Goal: Navigation & Orientation: Find specific page/section

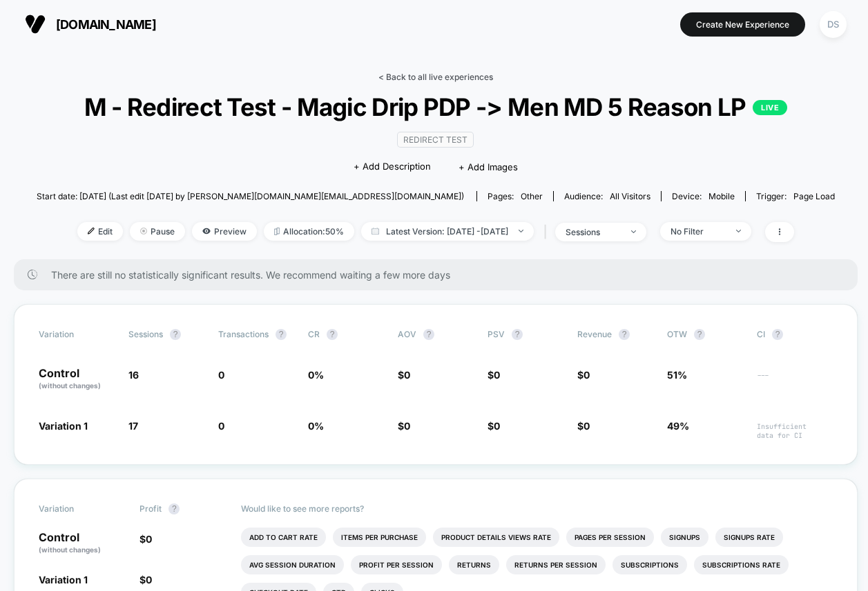
click at [394, 75] on link "< Back to all live experiences" at bounding box center [435, 77] width 115 height 10
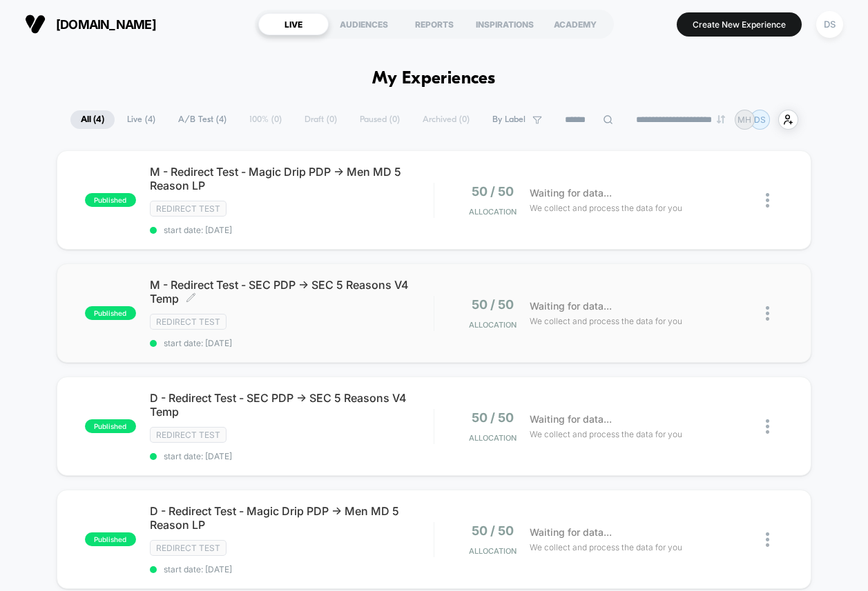
click at [277, 293] on span "M - Redirect Test - SEC PDP -> SEC 5 Reasons V4 Temp Click to edit experience d…" at bounding box center [292, 292] width 284 height 28
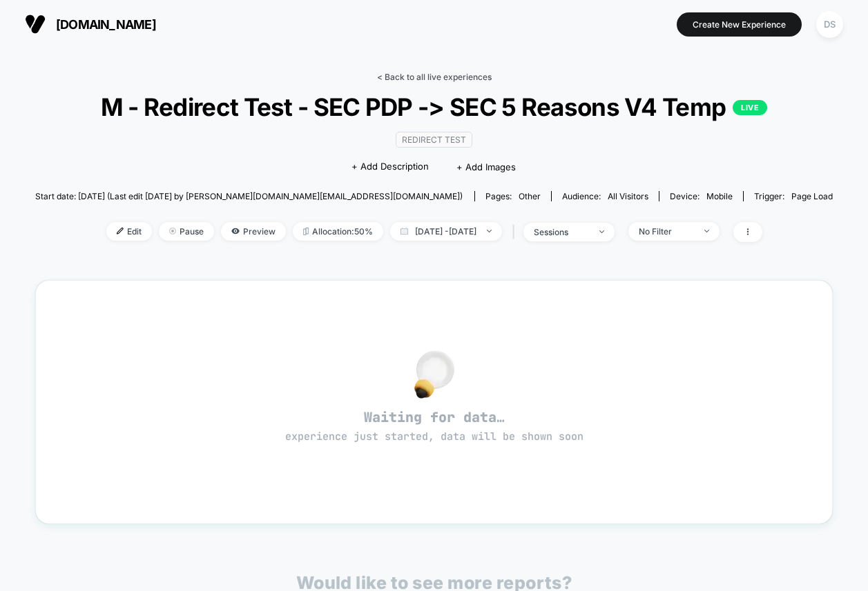
click at [386, 75] on link "< Back to all live experiences" at bounding box center [434, 77] width 115 height 10
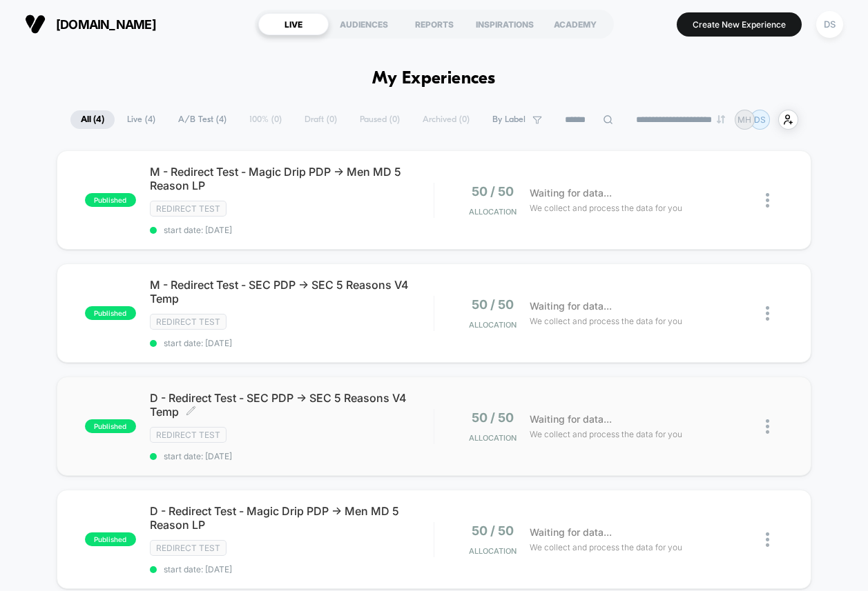
click at [342, 427] on div "Redirect Test" at bounding box center [292, 435] width 284 height 16
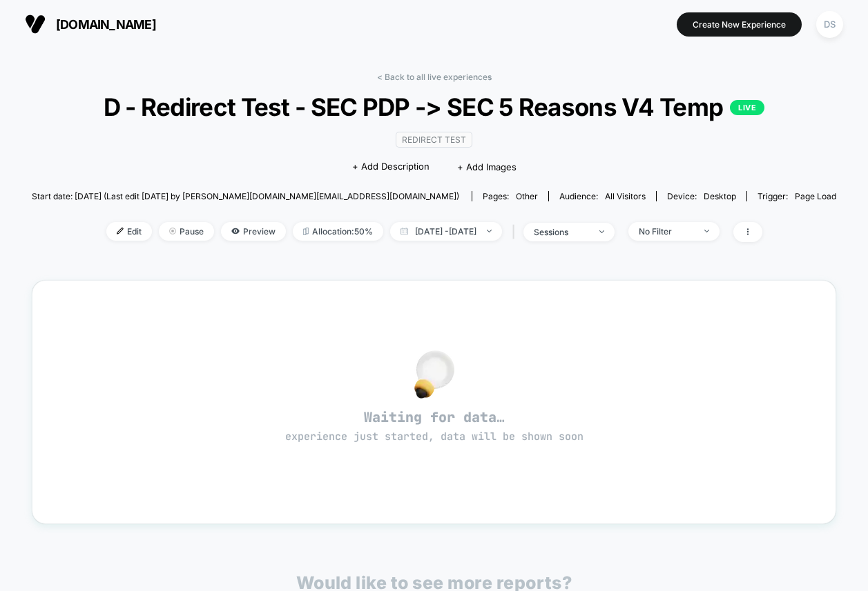
click at [395, 67] on div "< Back to all live experiences D - Redirect Test - SEC PDP -> SEC 5 Reasons V4 …" at bounding box center [434, 433] width 804 height 742
click at [389, 79] on link "< Back to all live experiences" at bounding box center [434, 77] width 115 height 10
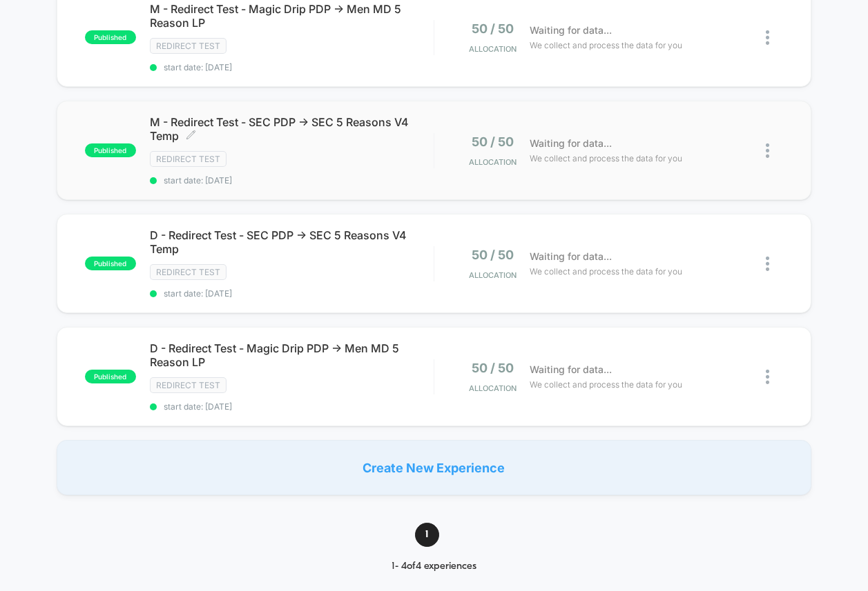
scroll to position [274, 0]
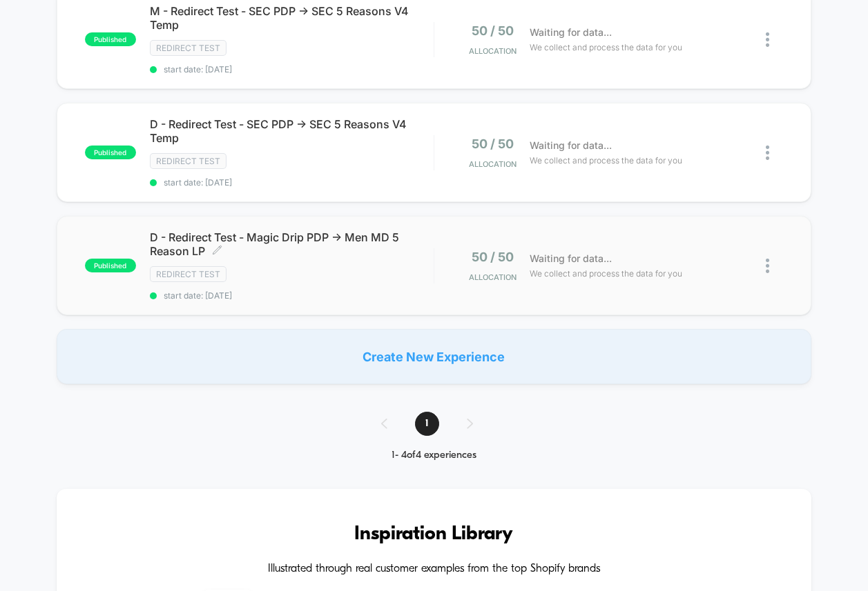
click at [300, 261] on div "D - Redirect Test - Magic Drip PDP -> Men MD 5 Reason LP Click to edit experien…" at bounding box center [292, 266] width 284 height 70
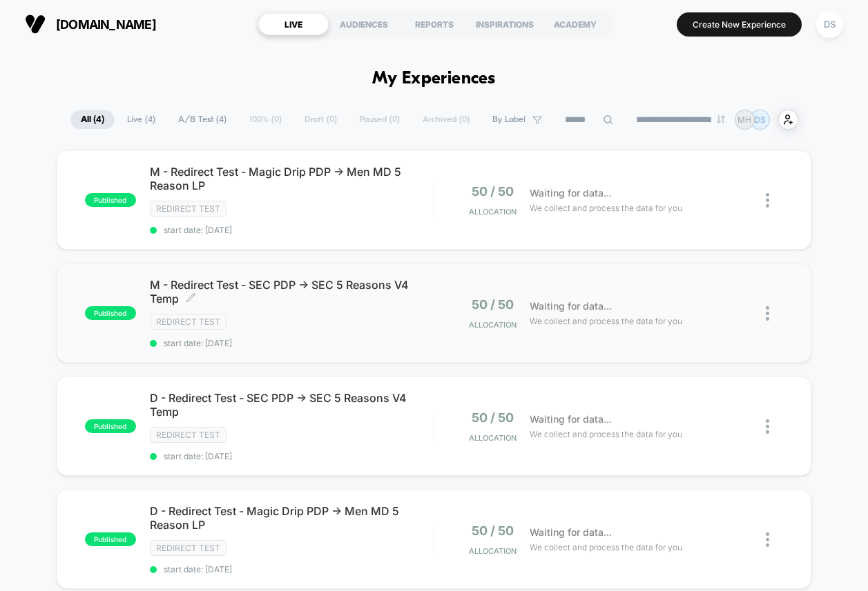
click at [379, 324] on div "Redirect Test" at bounding box center [292, 322] width 284 height 16
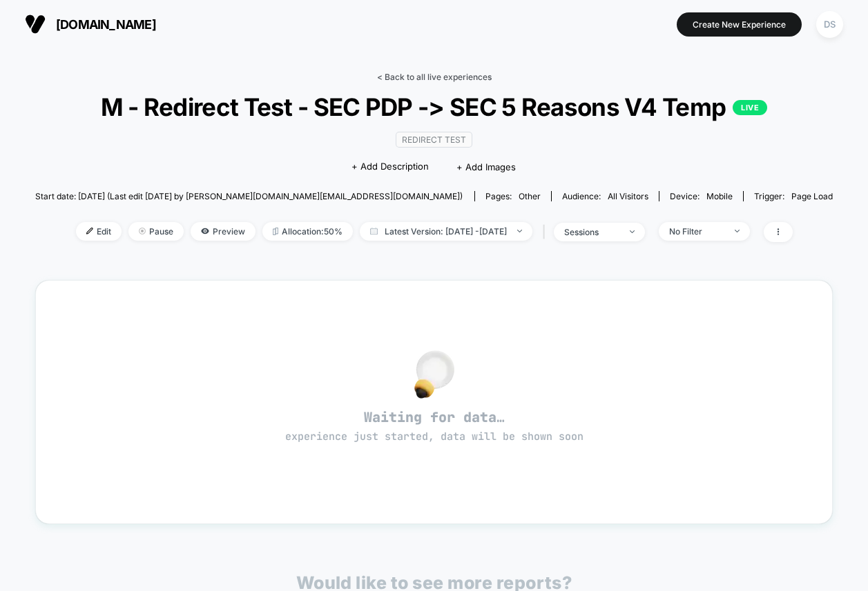
click at [389, 79] on link "< Back to all live experiences" at bounding box center [434, 77] width 115 height 10
